Goal: Information Seeking & Learning: Learn about a topic

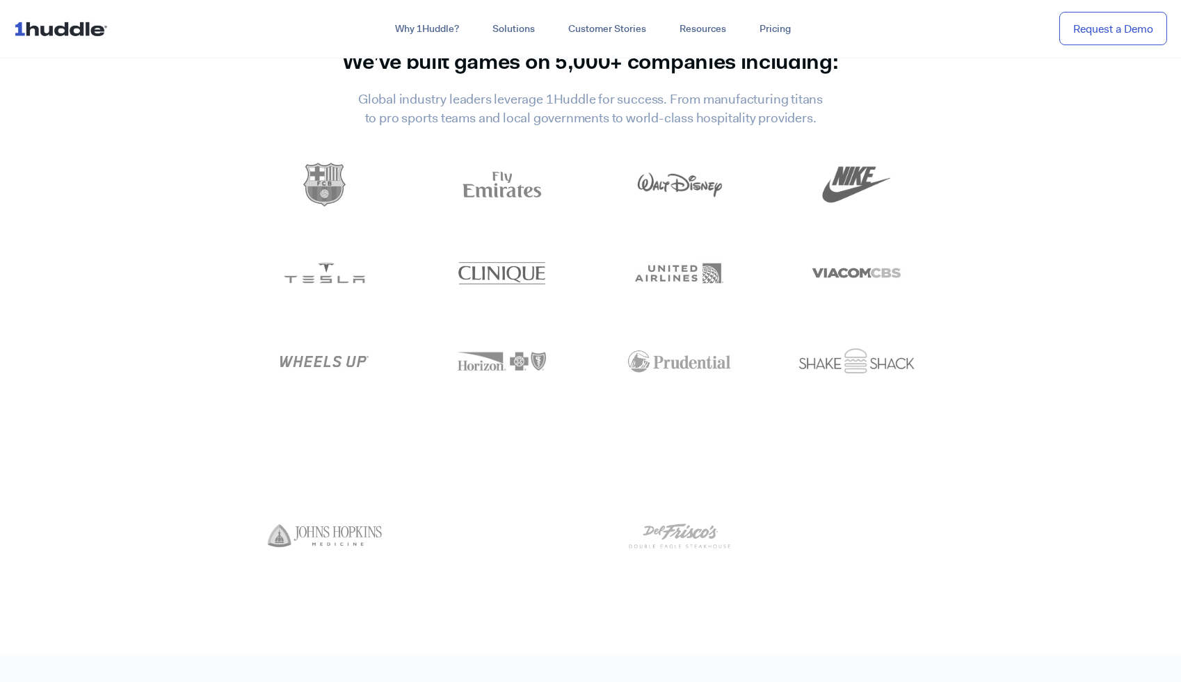
scroll to position [6278, 0]
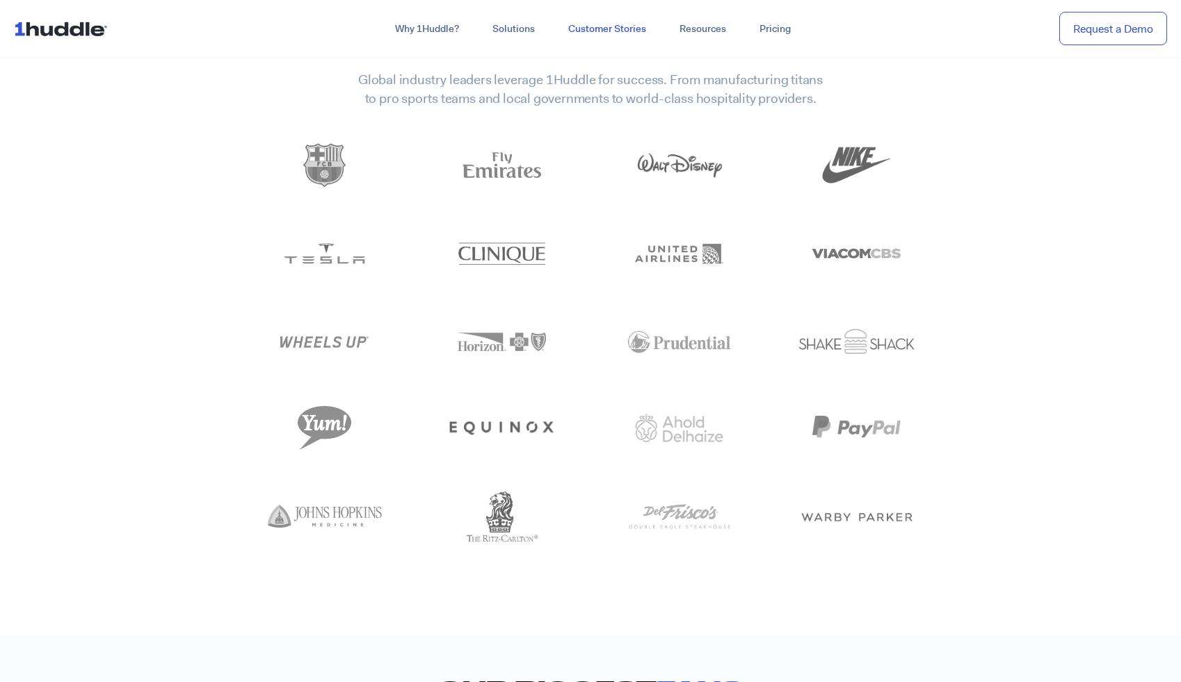
click at [631, 31] on link "Customer Stories" at bounding box center [606, 29] width 111 height 25
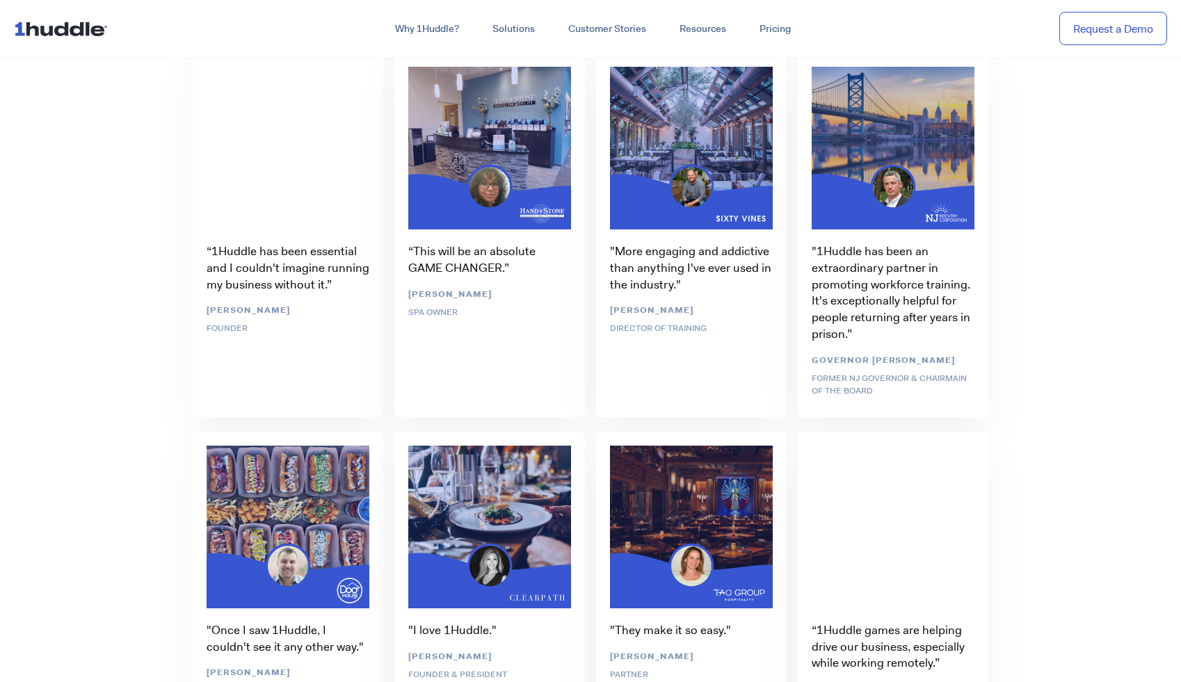
scroll to position [4834, 0]
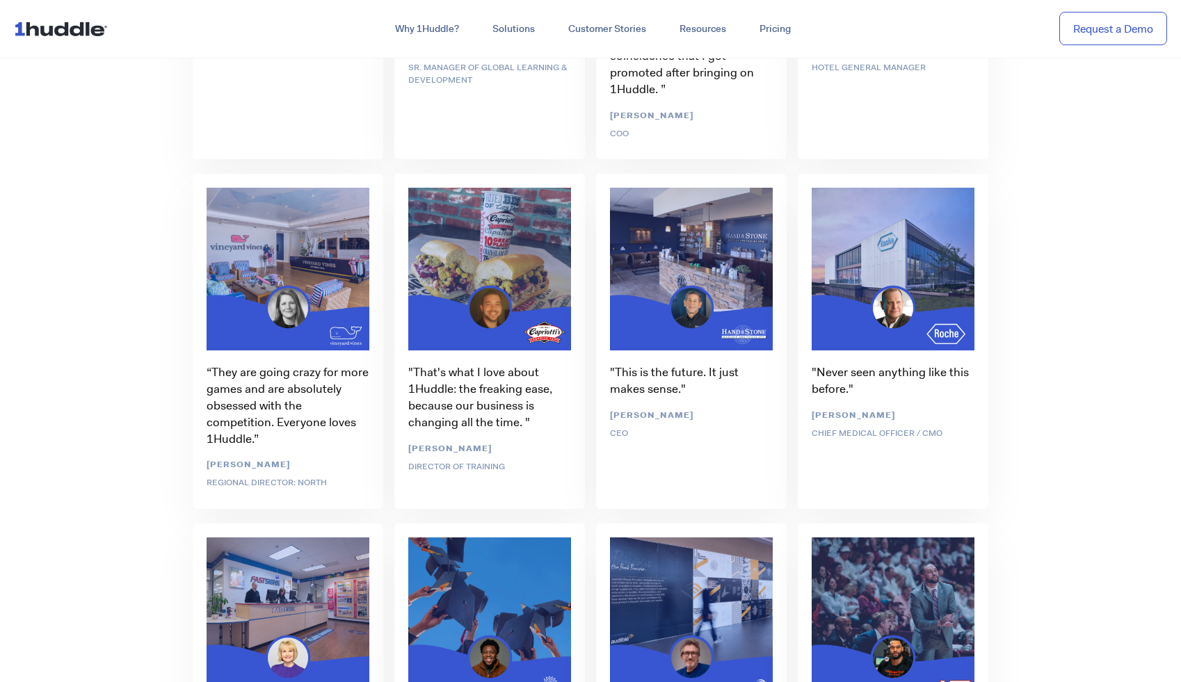
scroll to position [3899, 0]
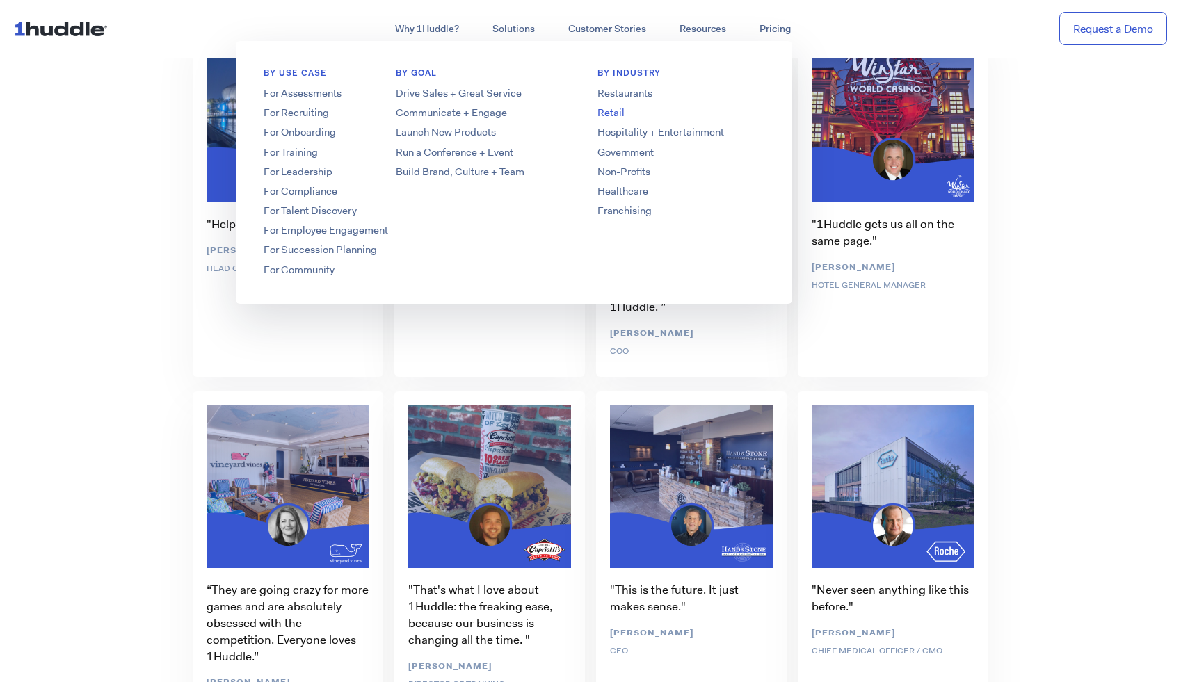
click at [615, 111] on link "Retail" at bounding box center [681, 113] width 223 height 15
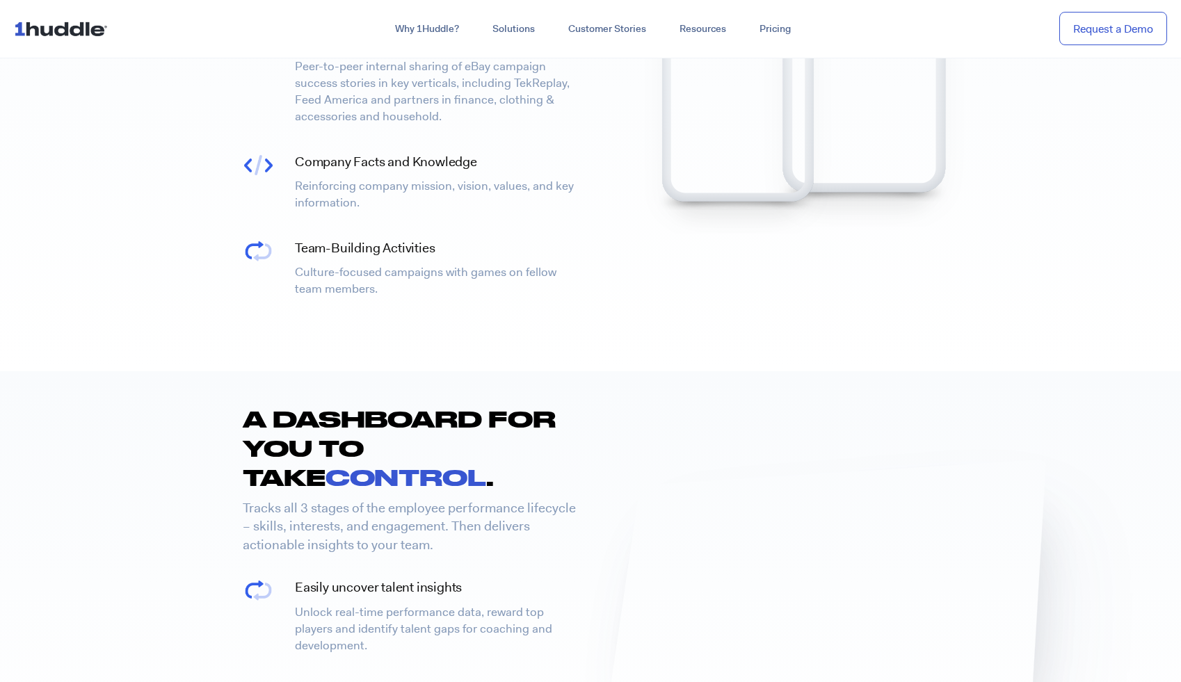
scroll to position [3034, 0]
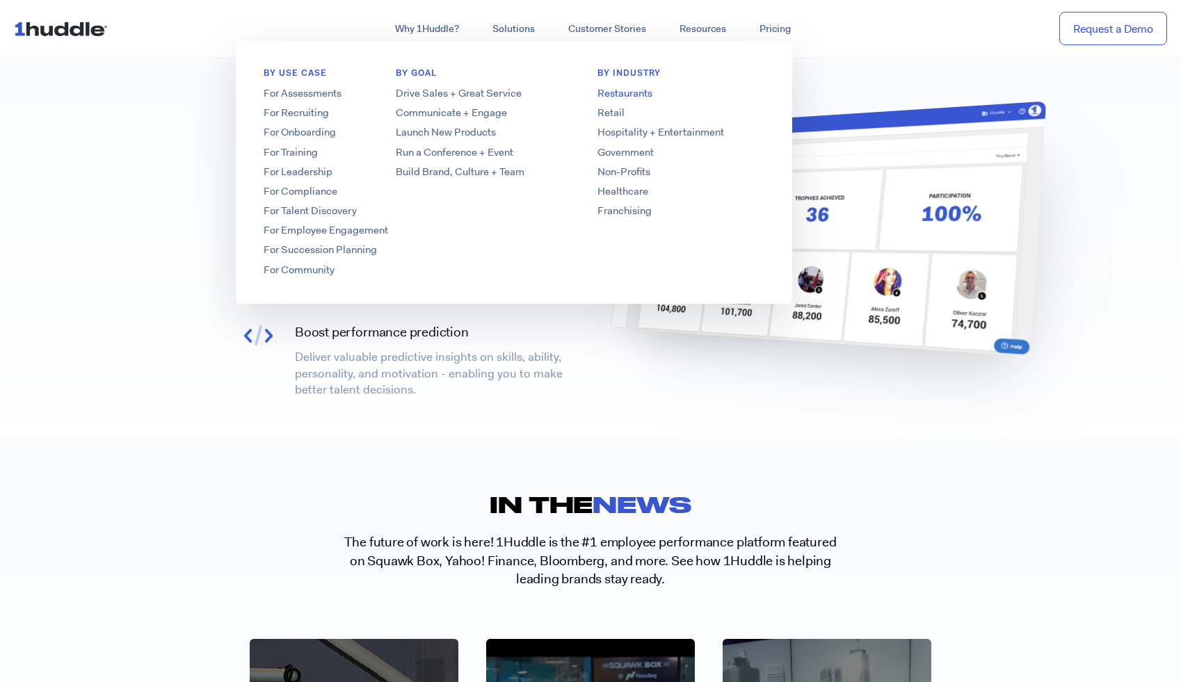
click at [629, 97] on link "Restaurants" at bounding box center [681, 93] width 223 height 15
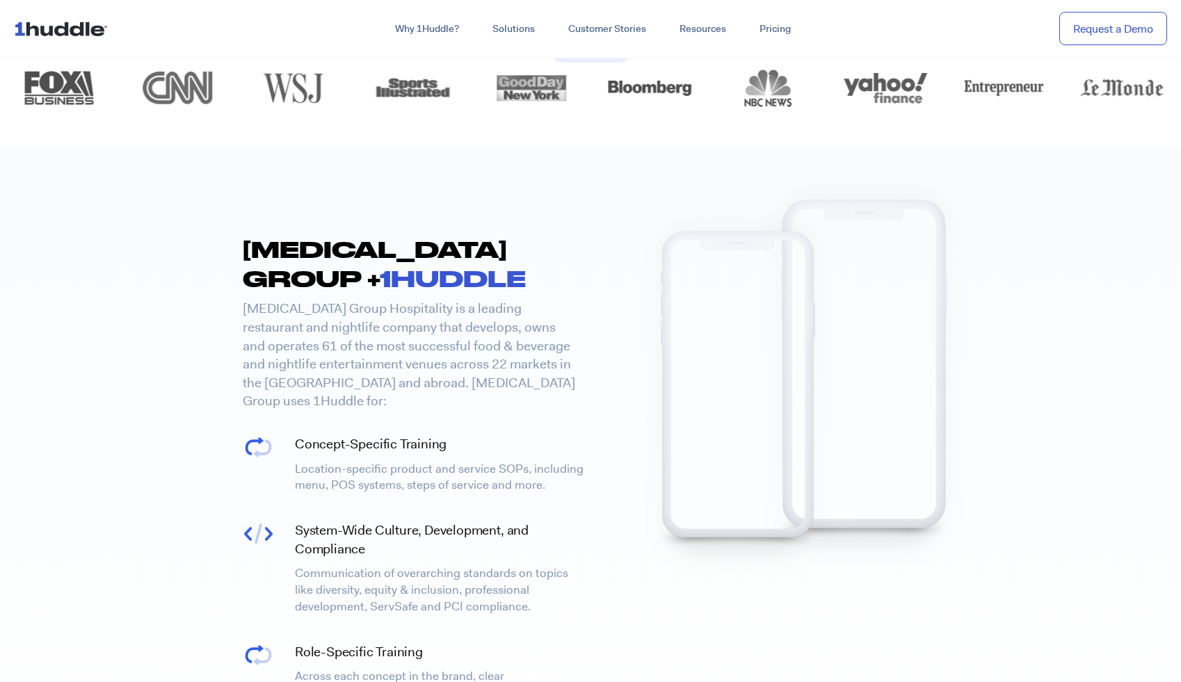
scroll to position [2817, 0]
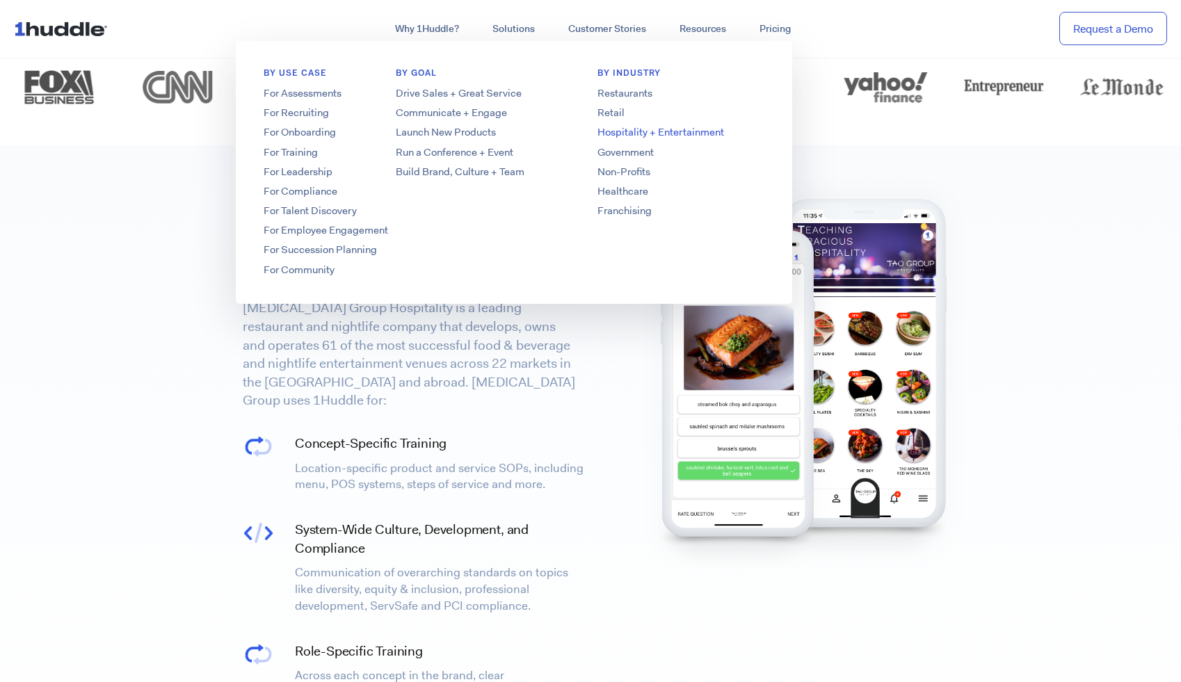
click at [655, 135] on link "Hospitality + Entertainment" at bounding box center [681, 132] width 223 height 15
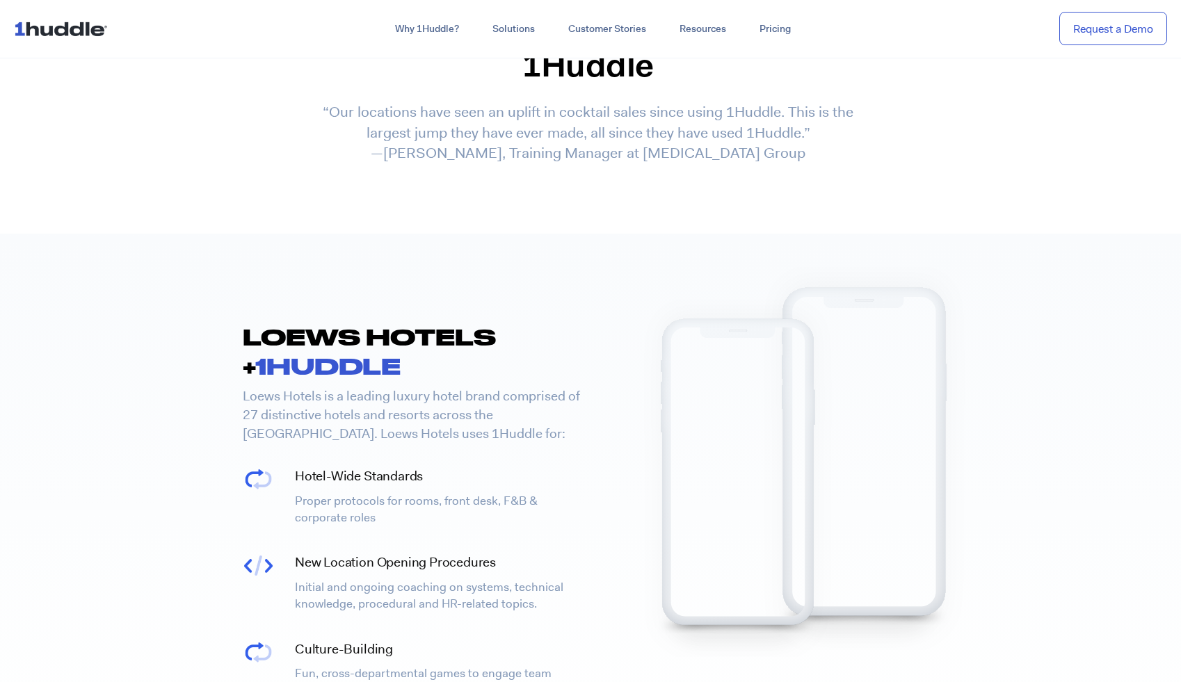
scroll to position [2360, 0]
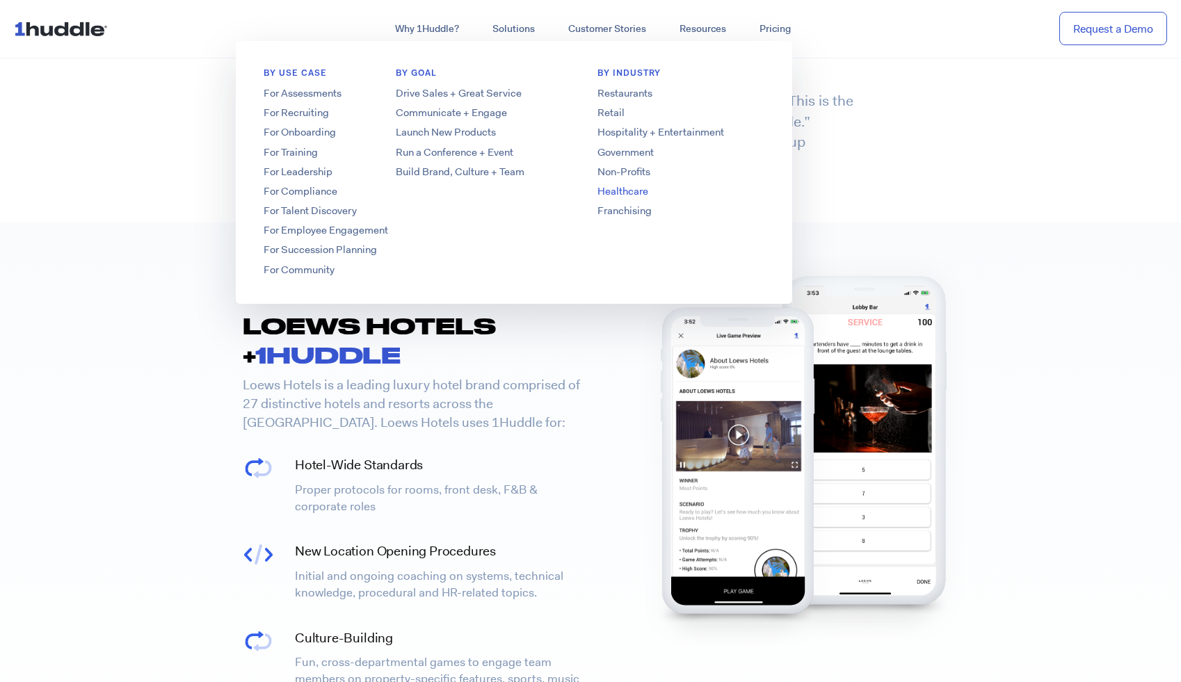
click at [629, 193] on link "Healthcare" at bounding box center [681, 191] width 223 height 15
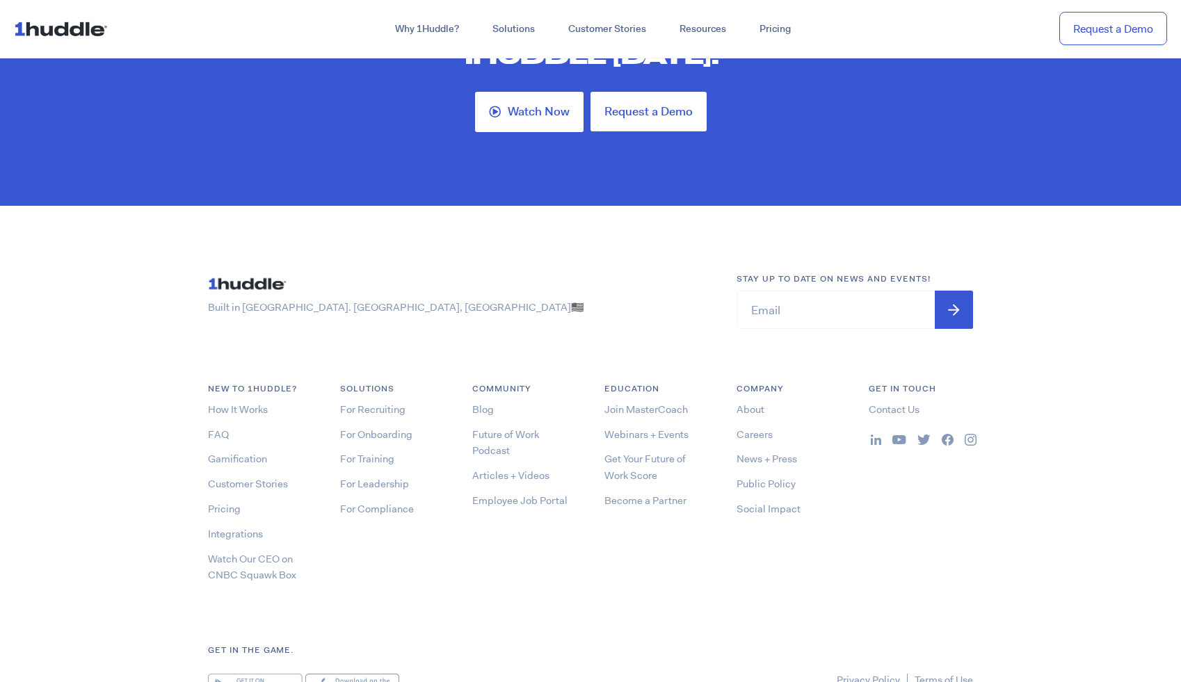
scroll to position [4422, 0]
